Goal: Find contact information: Find contact information

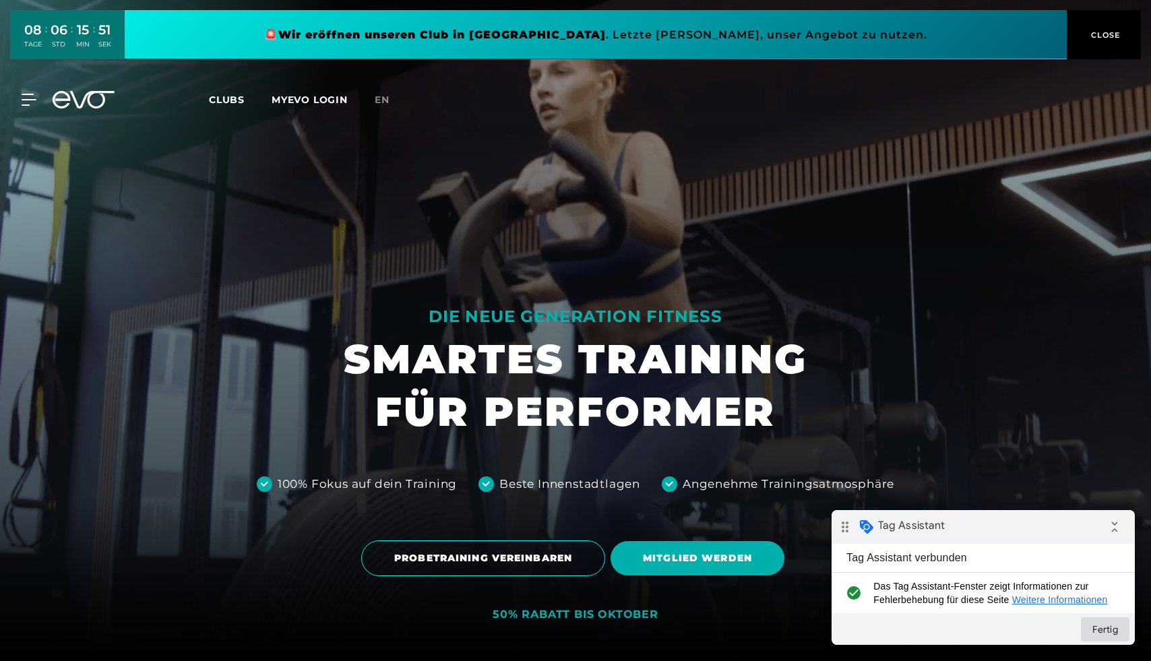
click at [1096, 631] on button "Fertig" at bounding box center [1105, 629] width 49 height 24
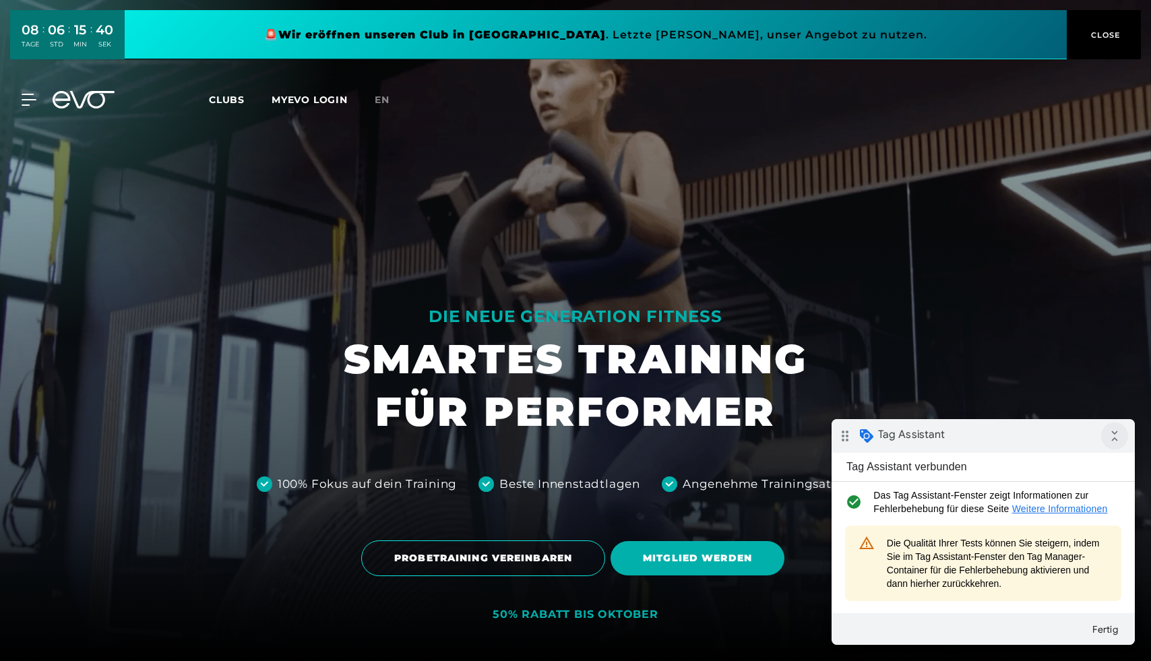
click at [1123, 443] on icon "collapse_all" at bounding box center [1114, 435] width 27 height 27
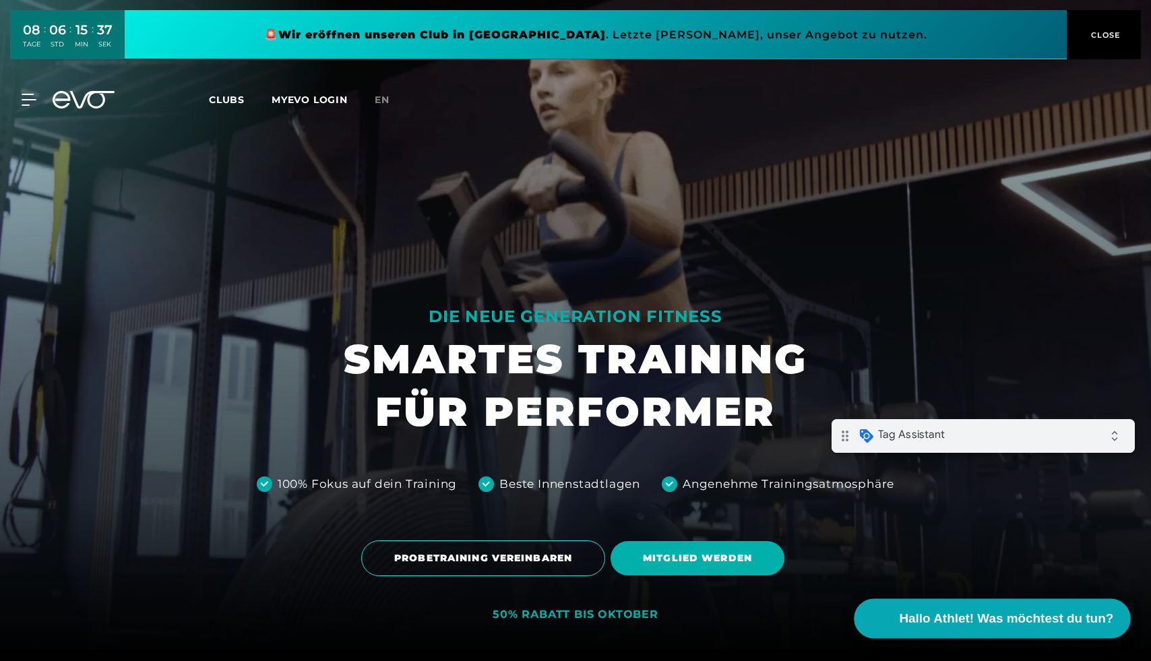
click at [1050, 624] on span "Hallo Athlet! Was möchtest du tun?" at bounding box center [1006, 618] width 214 height 19
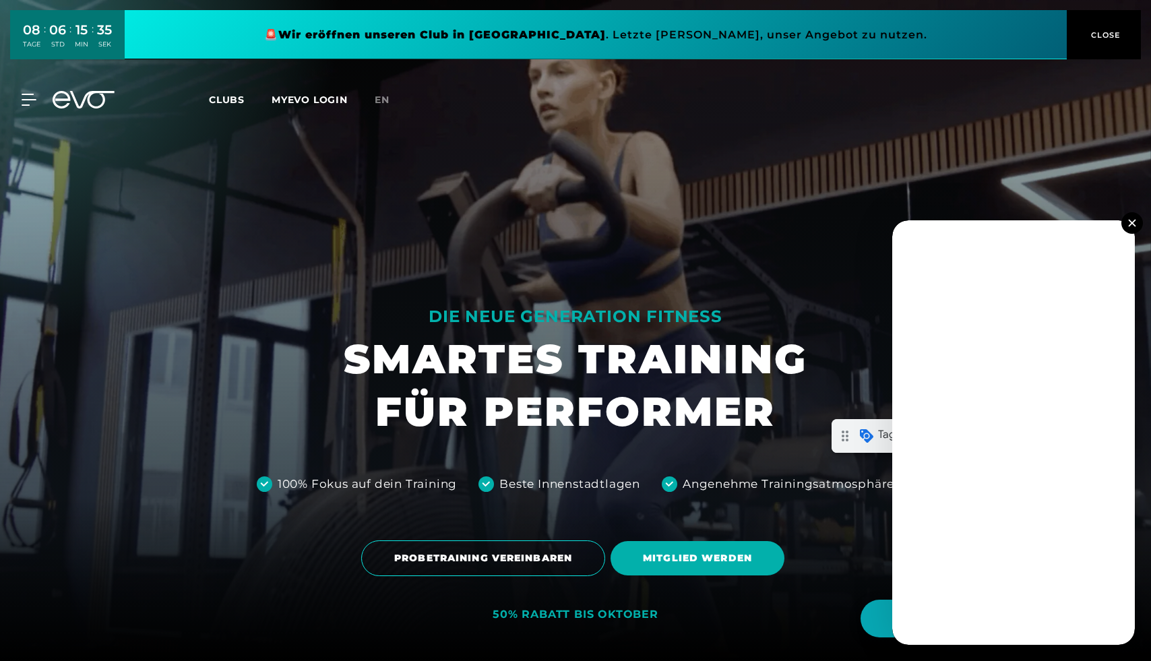
click at [1132, 226] on img at bounding box center [1131, 222] width 7 height 7
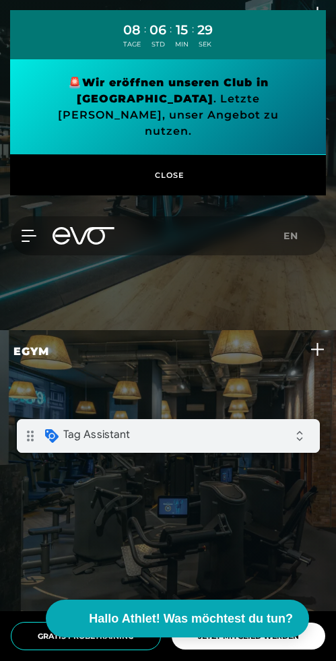
scroll to position [5557, 0]
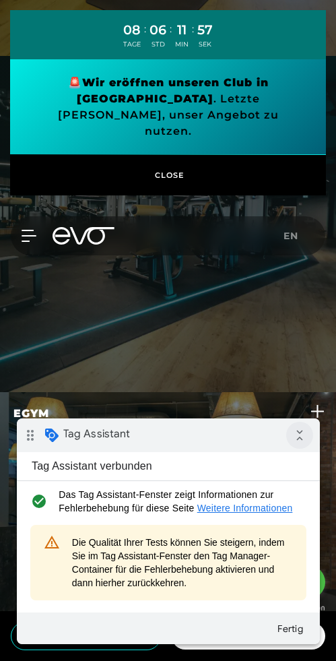
click at [296, 434] on icon "collapse_all" at bounding box center [299, 435] width 27 height 27
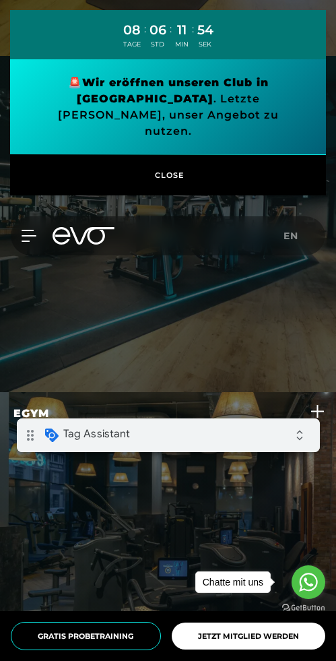
click at [307, 581] on icon "Go to whatsapp" at bounding box center [308, 582] width 19 height 19
